Goal: Communication & Community: Answer question/provide support

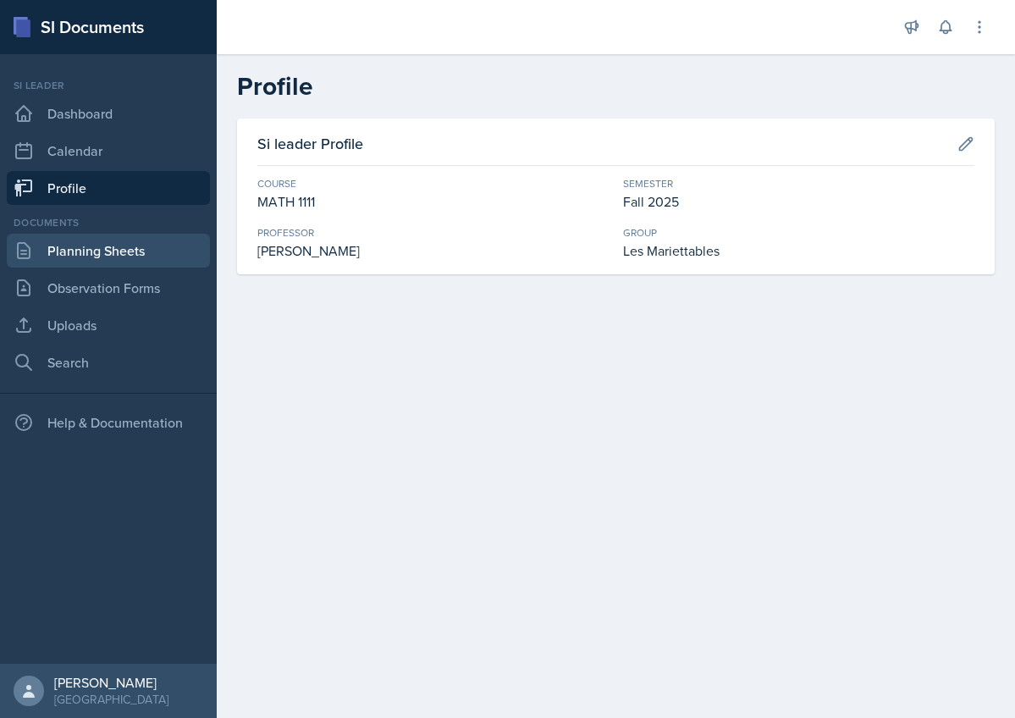
click at [71, 256] on link "Planning Sheets" at bounding box center [108, 251] width 203 height 34
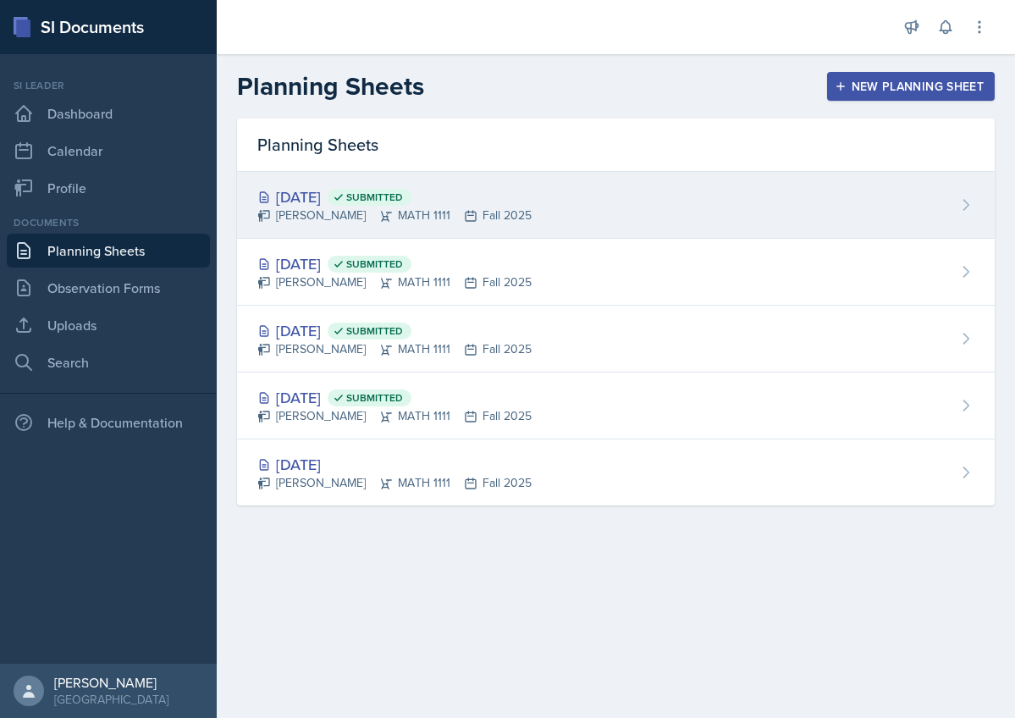
click at [467, 193] on div "[DATE] Submitted" at bounding box center [394, 196] width 274 height 23
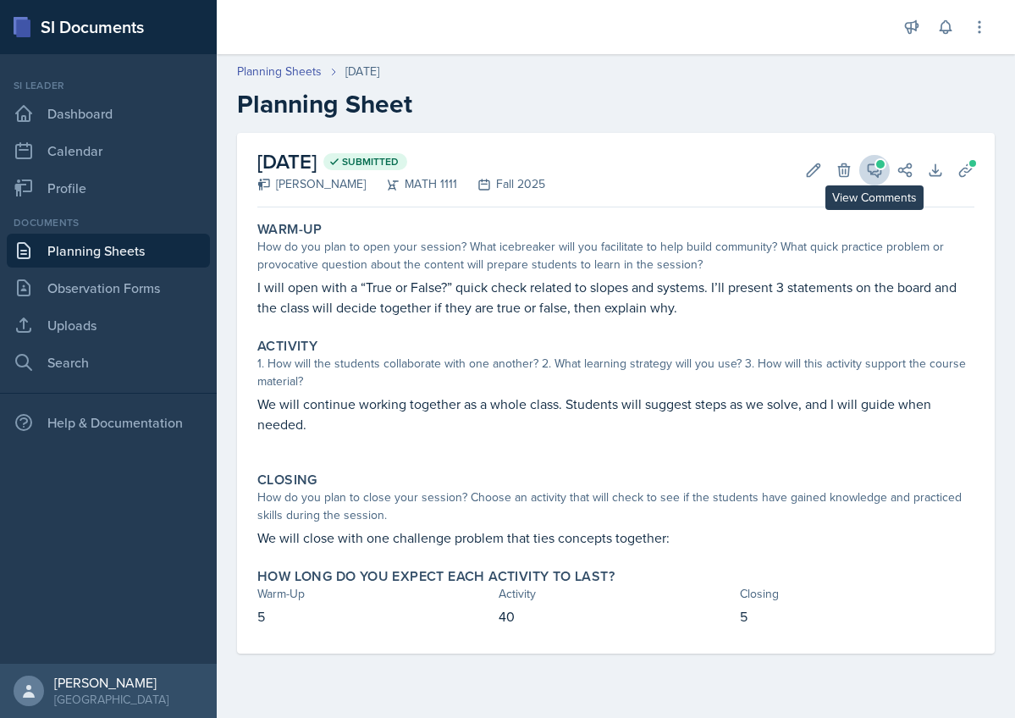
click at [873, 166] on icon at bounding box center [874, 170] width 17 height 17
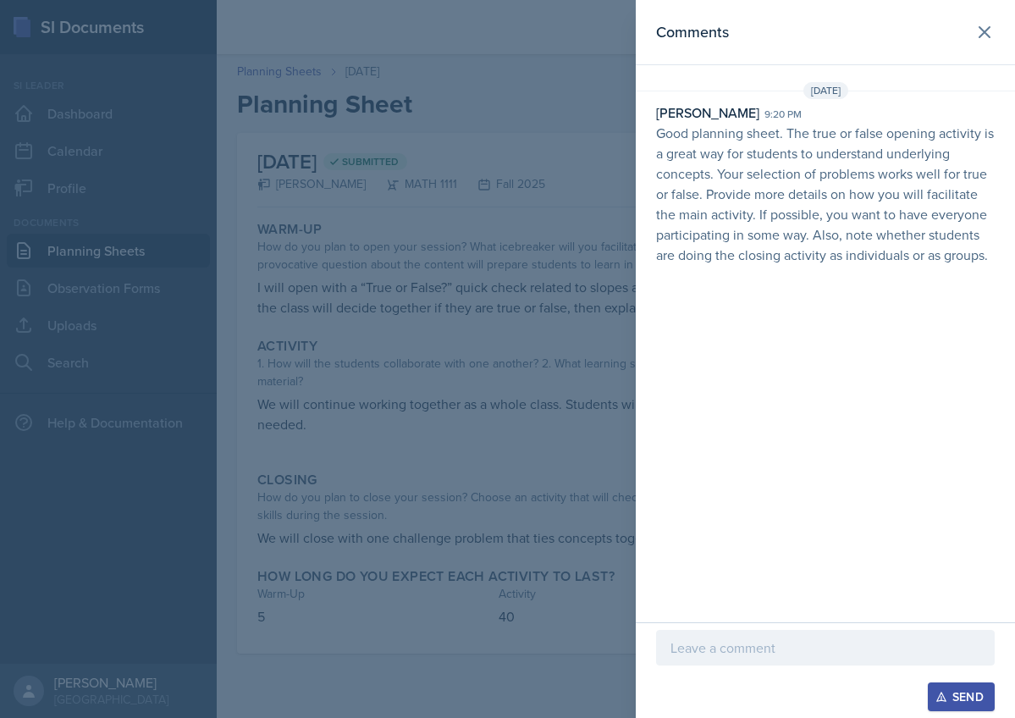
click at [847, 151] on p "Good planning sheet. The true or false opening activity is a great way for stud…" at bounding box center [825, 194] width 339 height 142
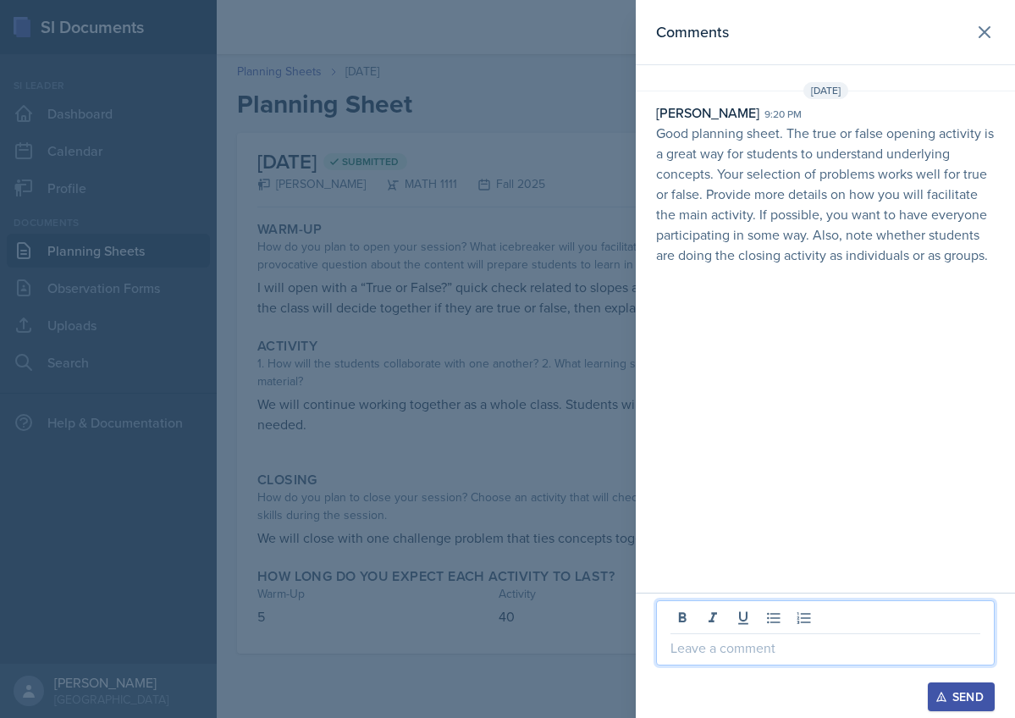
click at [771, 638] on p at bounding box center [825, 647] width 310 height 20
click at [876, 222] on p "Good planning sheet. The true or false opening activity is a great way for stud…" at bounding box center [825, 194] width 339 height 142
click at [764, 645] on p at bounding box center [825, 647] width 310 height 20
click at [956, 690] on div "Send" at bounding box center [961, 697] width 45 height 14
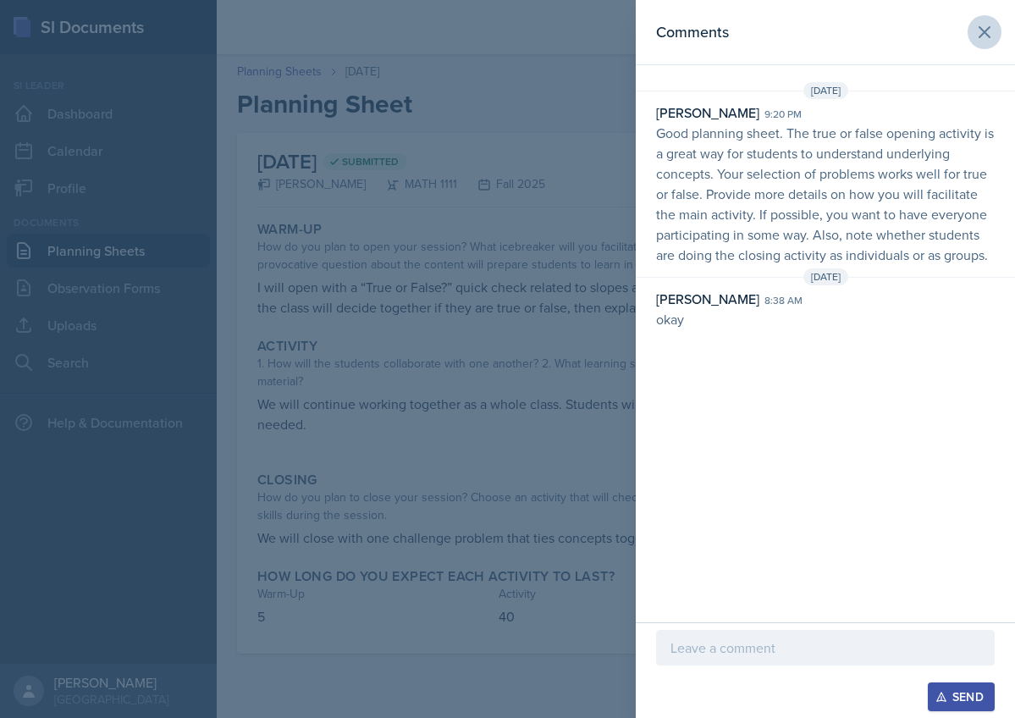
click at [986, 30] on icon at bounding box center [984, 32] width 10 height 10
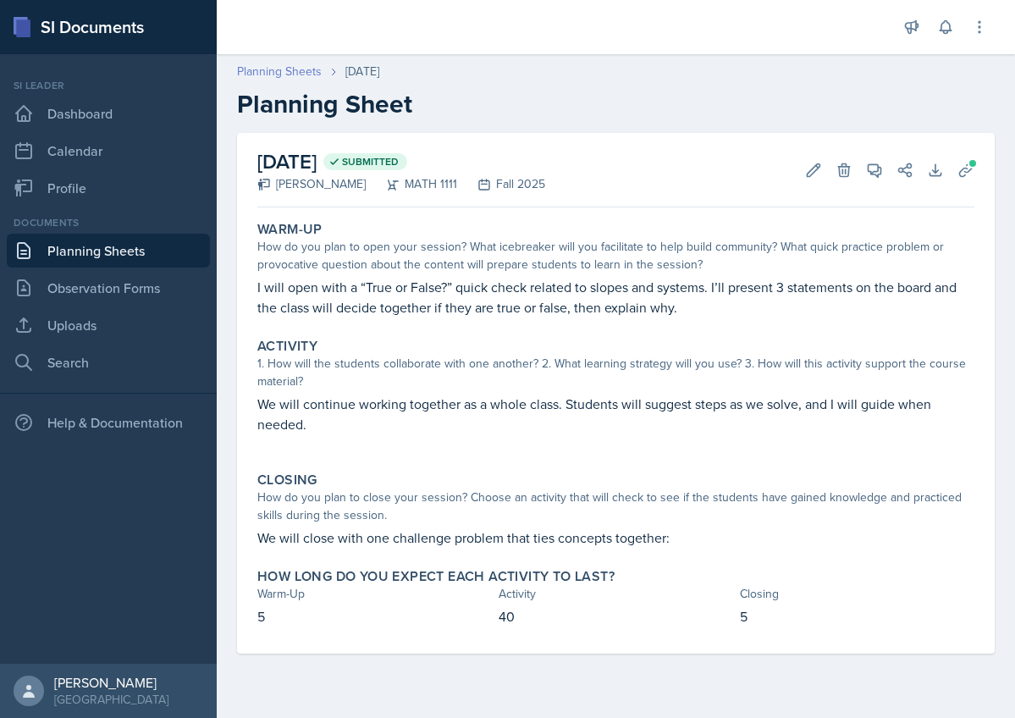
click at [271, 69] on link "Planning Sheets" at bounding box center [279, 72] width 85 height 18
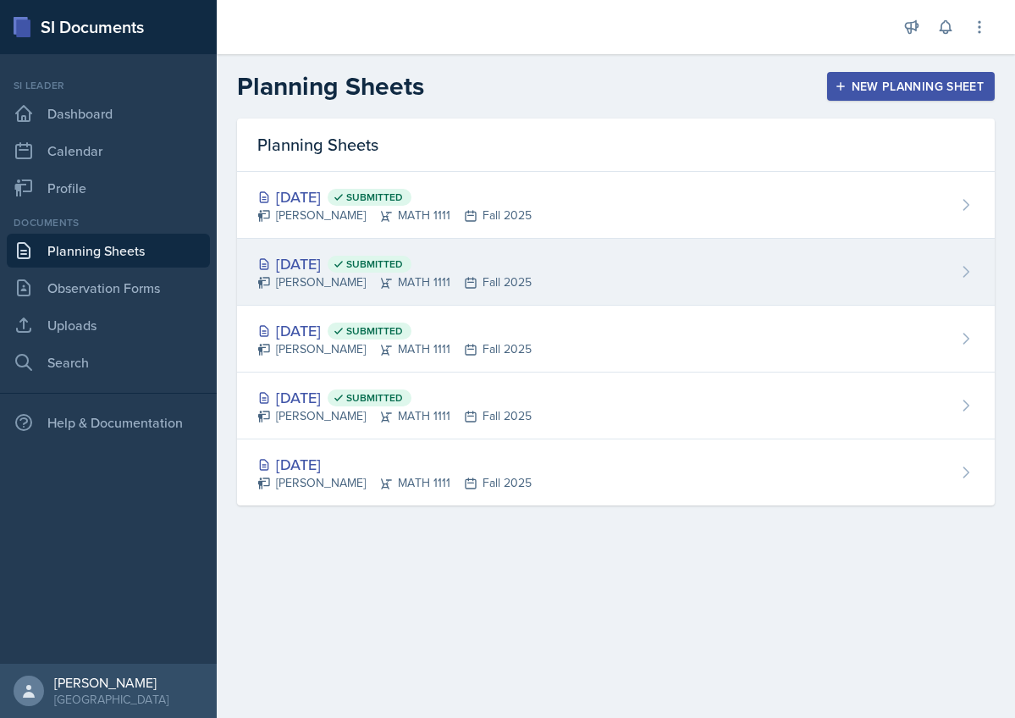
click at [344, 272] on div "[DATE] Submitted" at bounding box center [394, 263] width 274 height 23
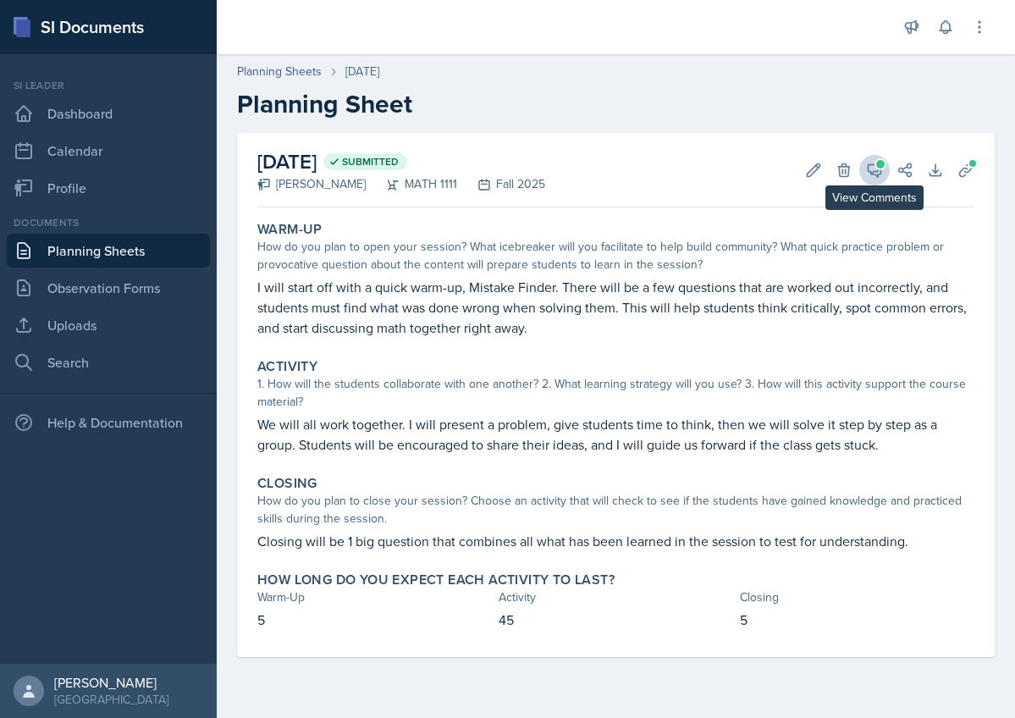
click at [885, 172] on button "View Comments" at bounding box center [874, 170] width 30 height 30
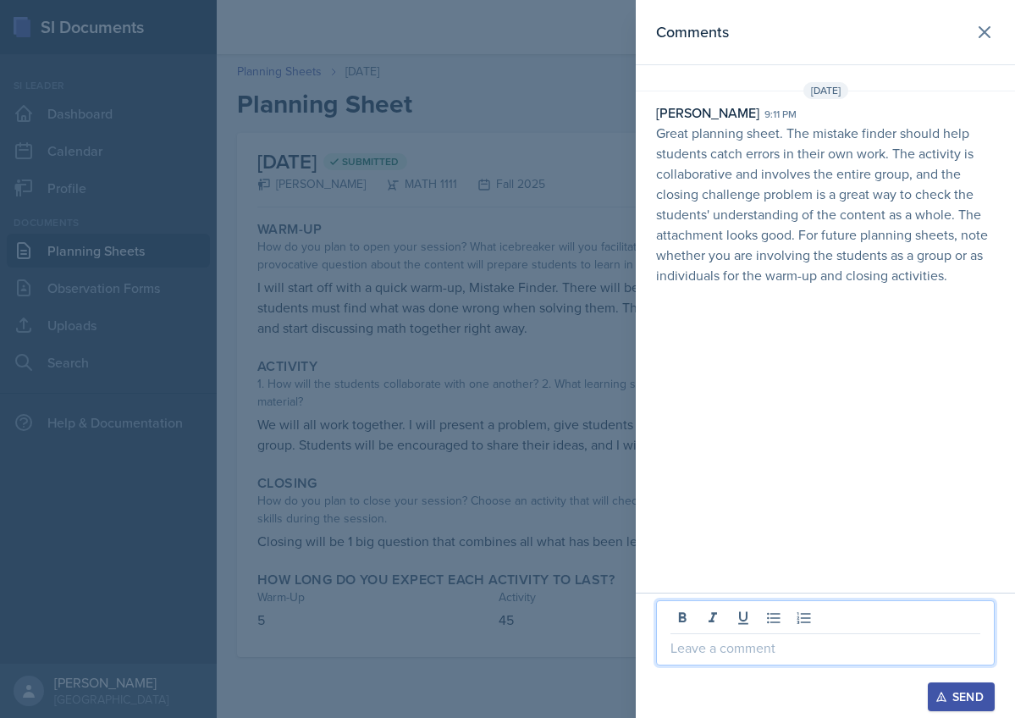
click at [776, 647] on p at bounding box center [825, 647] width 310 height 20
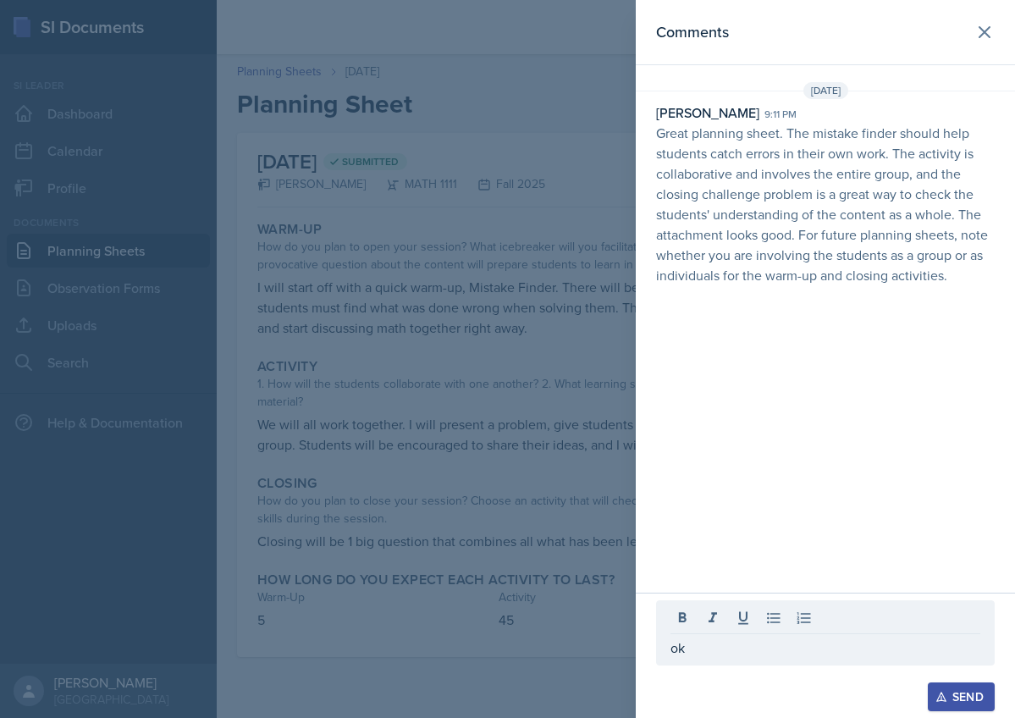
click at [946, 714] on div "ok Send" at bounding box center [825, 655] width 379 height 125
click at [948, 706] on button "Send" at bounding box center [961, 696] width 67 height 29
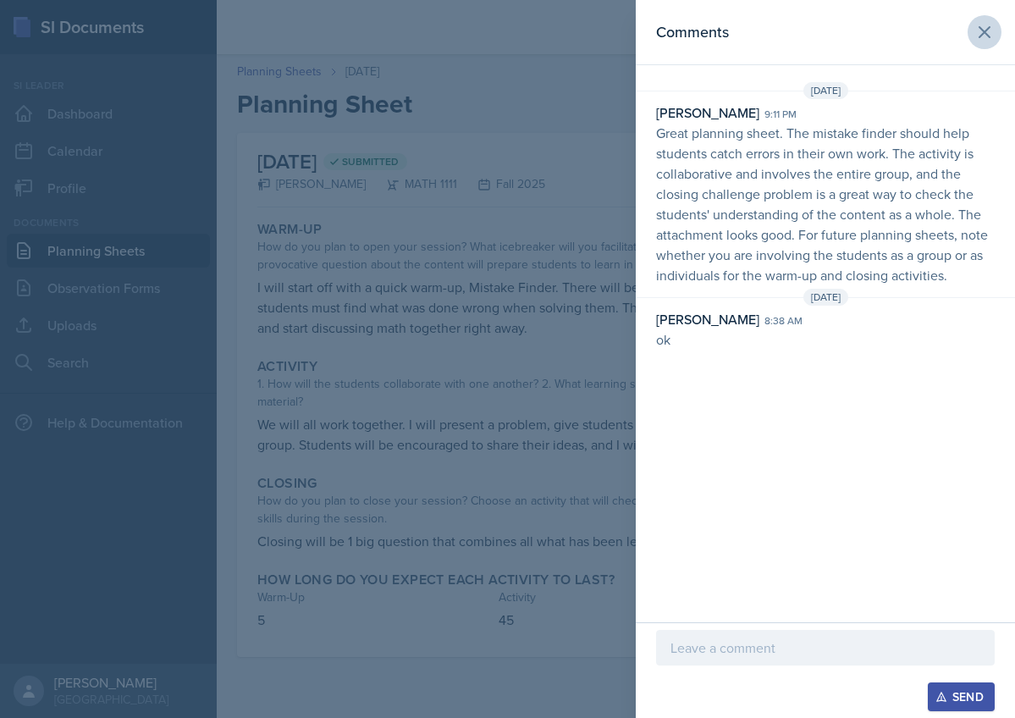
click at [980, 30] on icon at bounding box center [984, 32] width 20 height 20
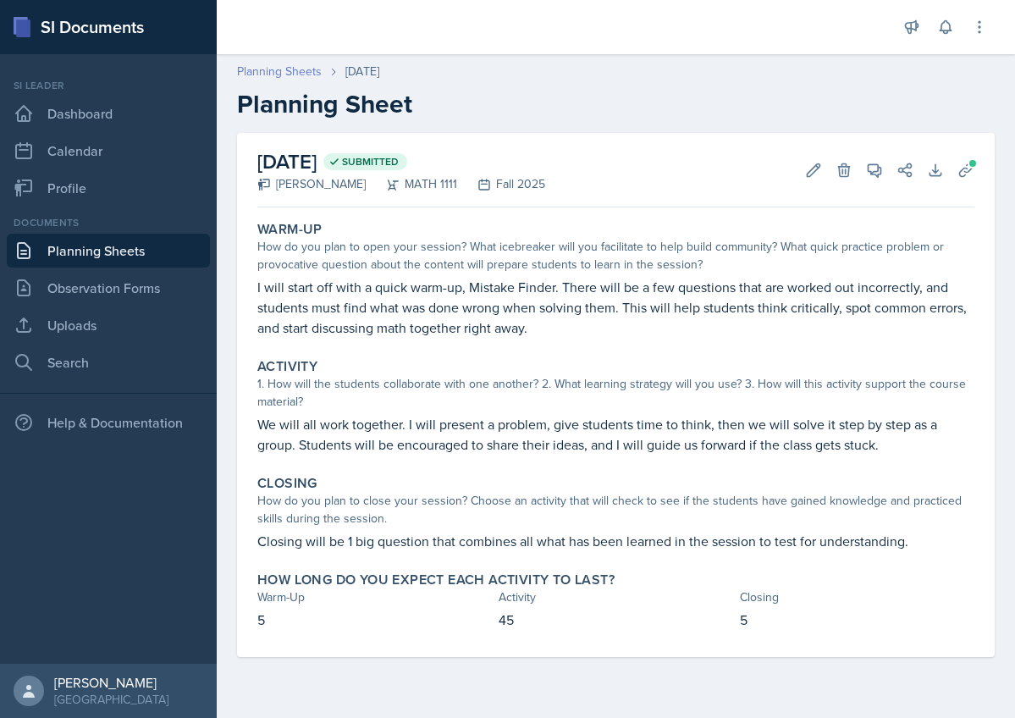
click at [263, 71] on link "Planning Sheets" at bounding box center [279, 72] width 85 height 18
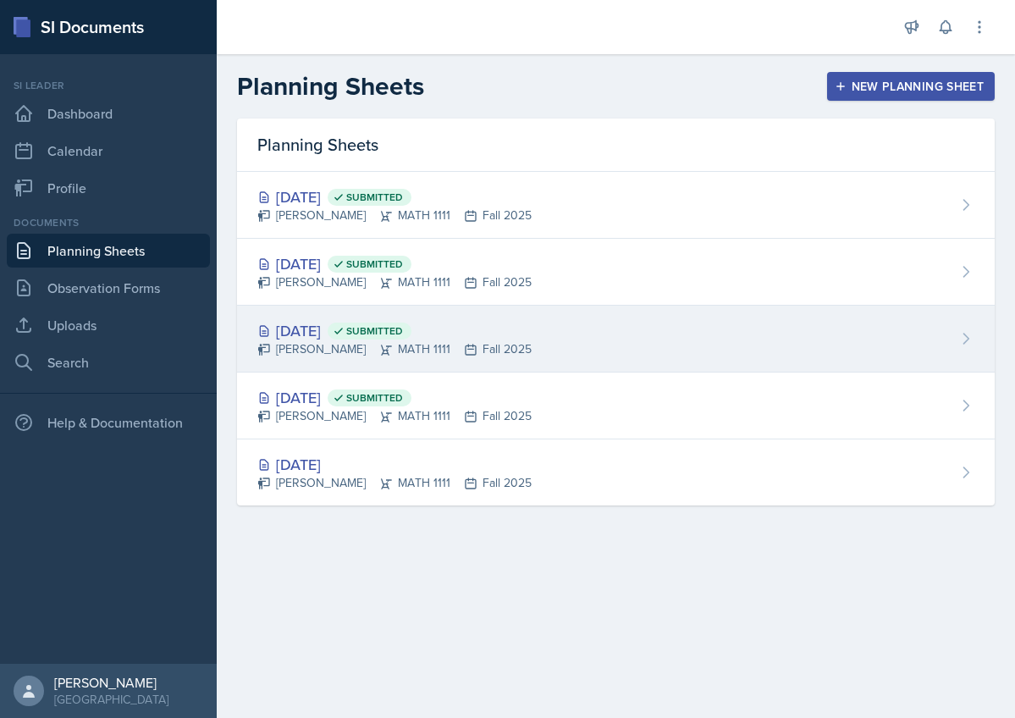
click at [311, 328] on div "[DATE] Submitted" at bounding box center [394, 330] width 274 height 23
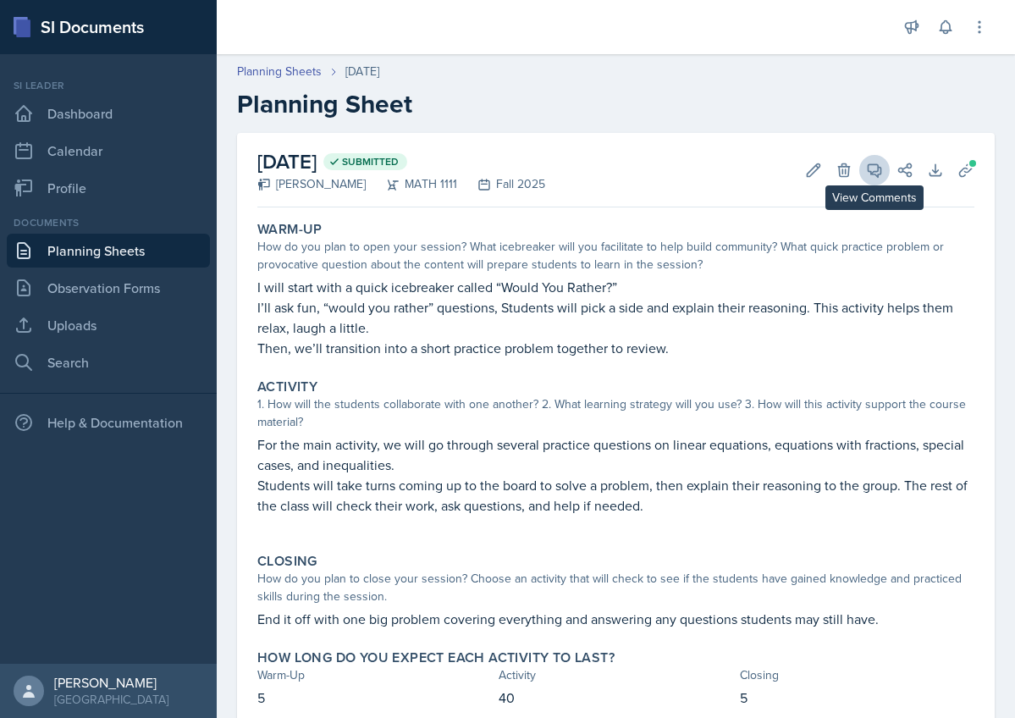
click at [875, 169] on icon at bounding box center [874, 170] width 17 height 17
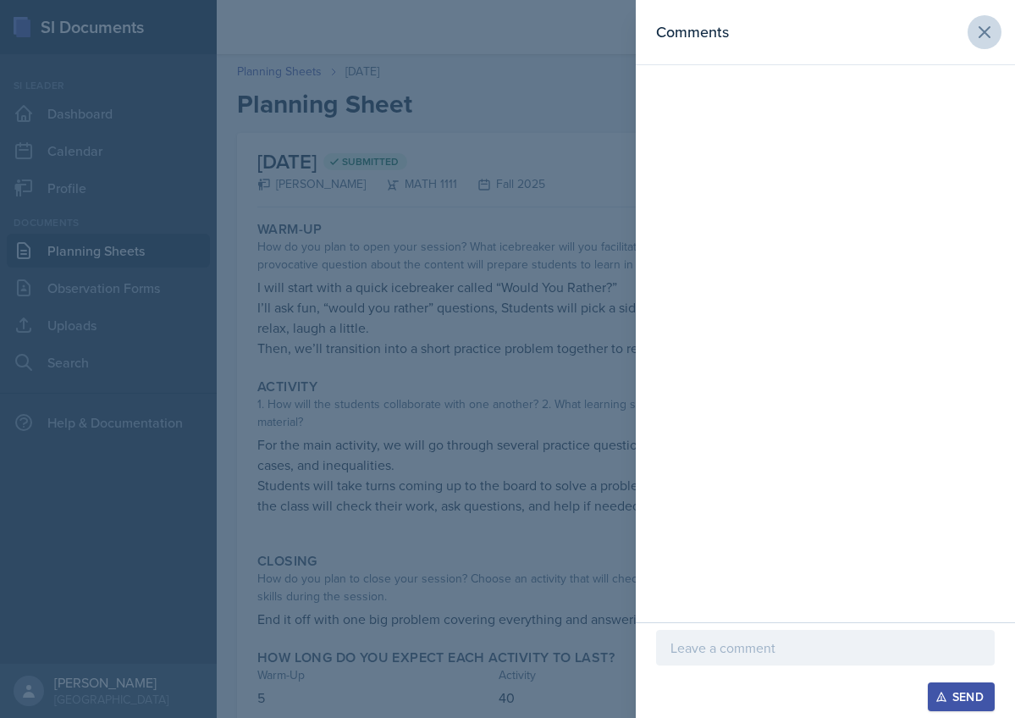
click at [989, 34] on icon at bounding box center [984, 32] width 20 height 20
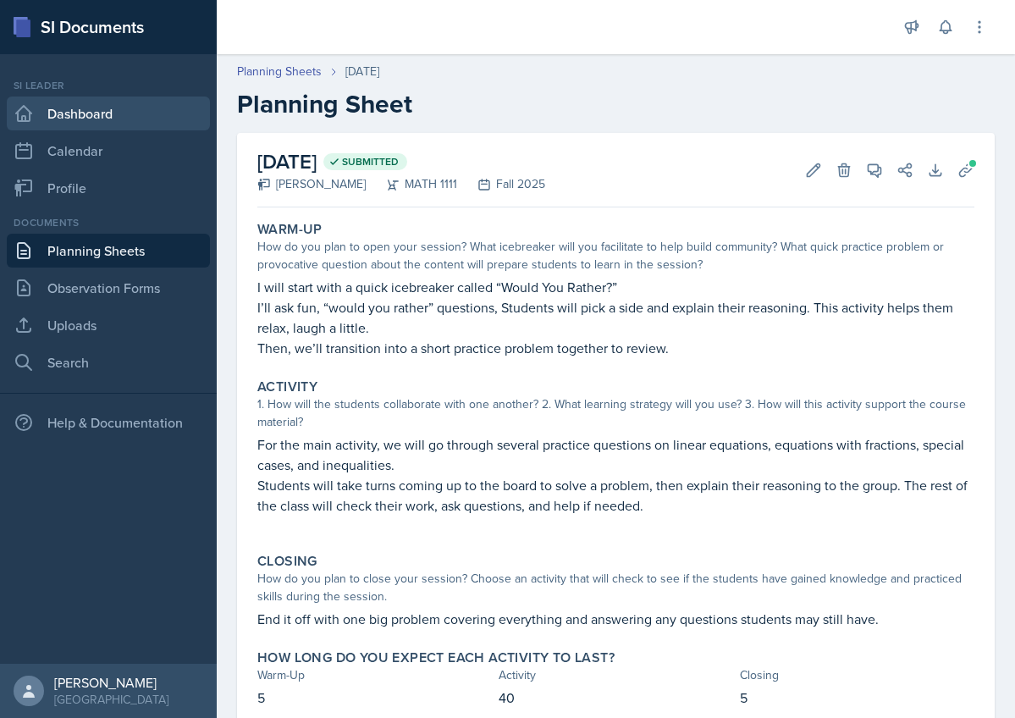
click at [114, 102] on link "Dashboard" at bounding box center [108, 113] width 203 height 34
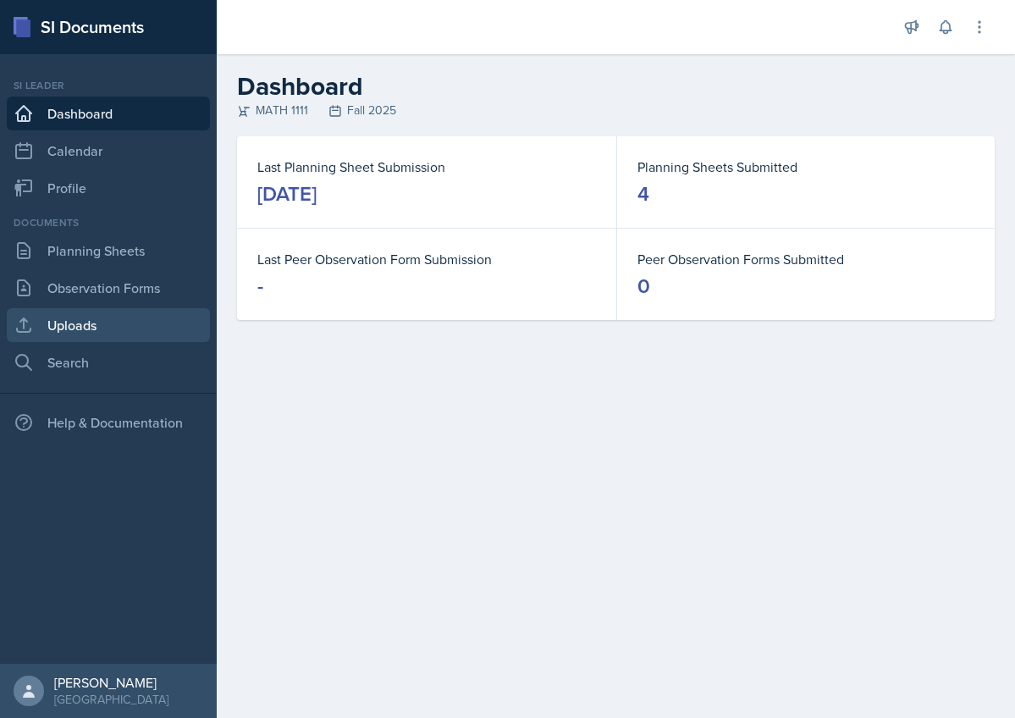
click at [67, 327] on link "Uploads" at bounding box center [108, 325] width 203 height 34
